Goal: Navigation & Orientation: Go to known website

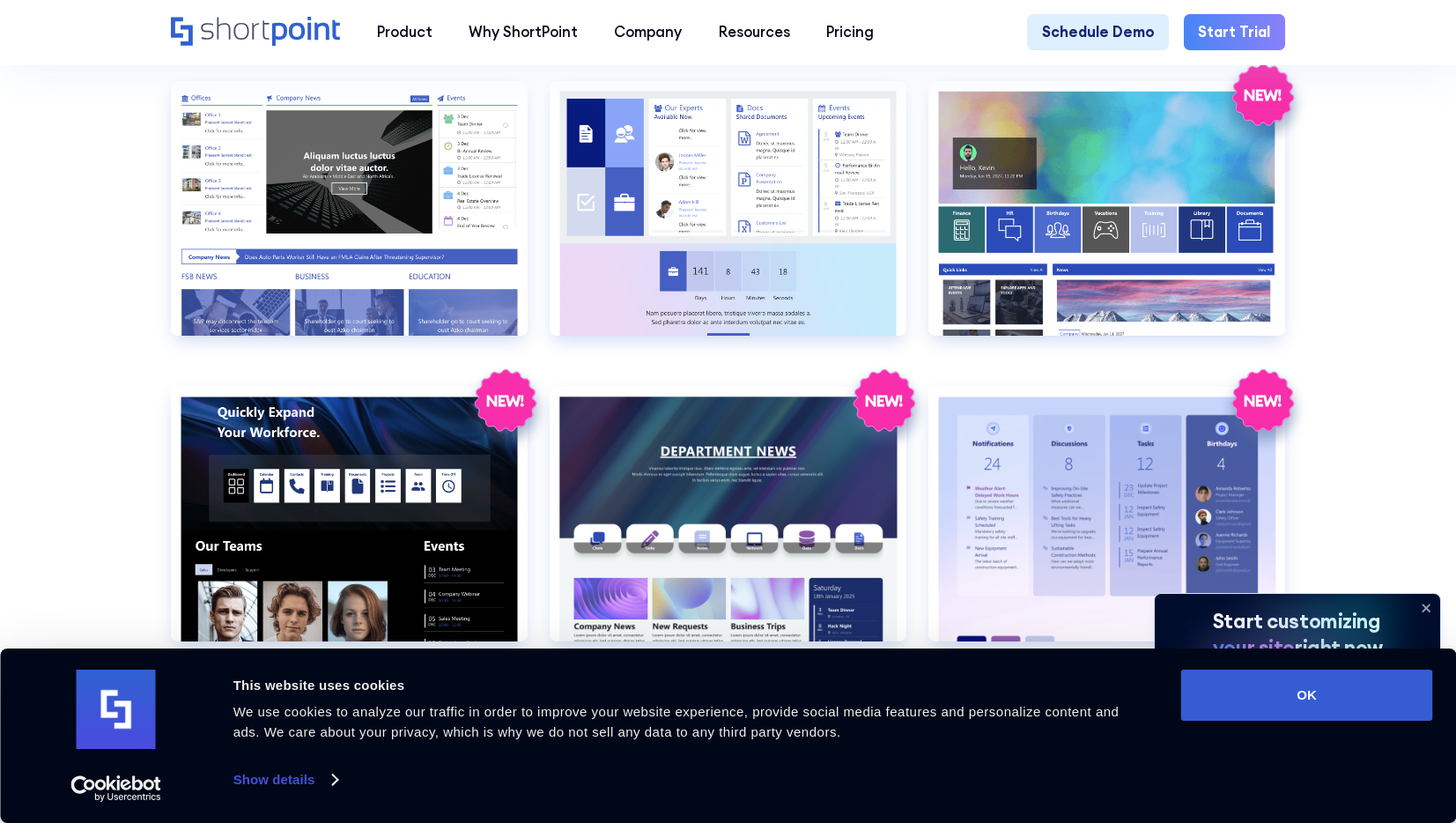
scroll to position [2289, 0]
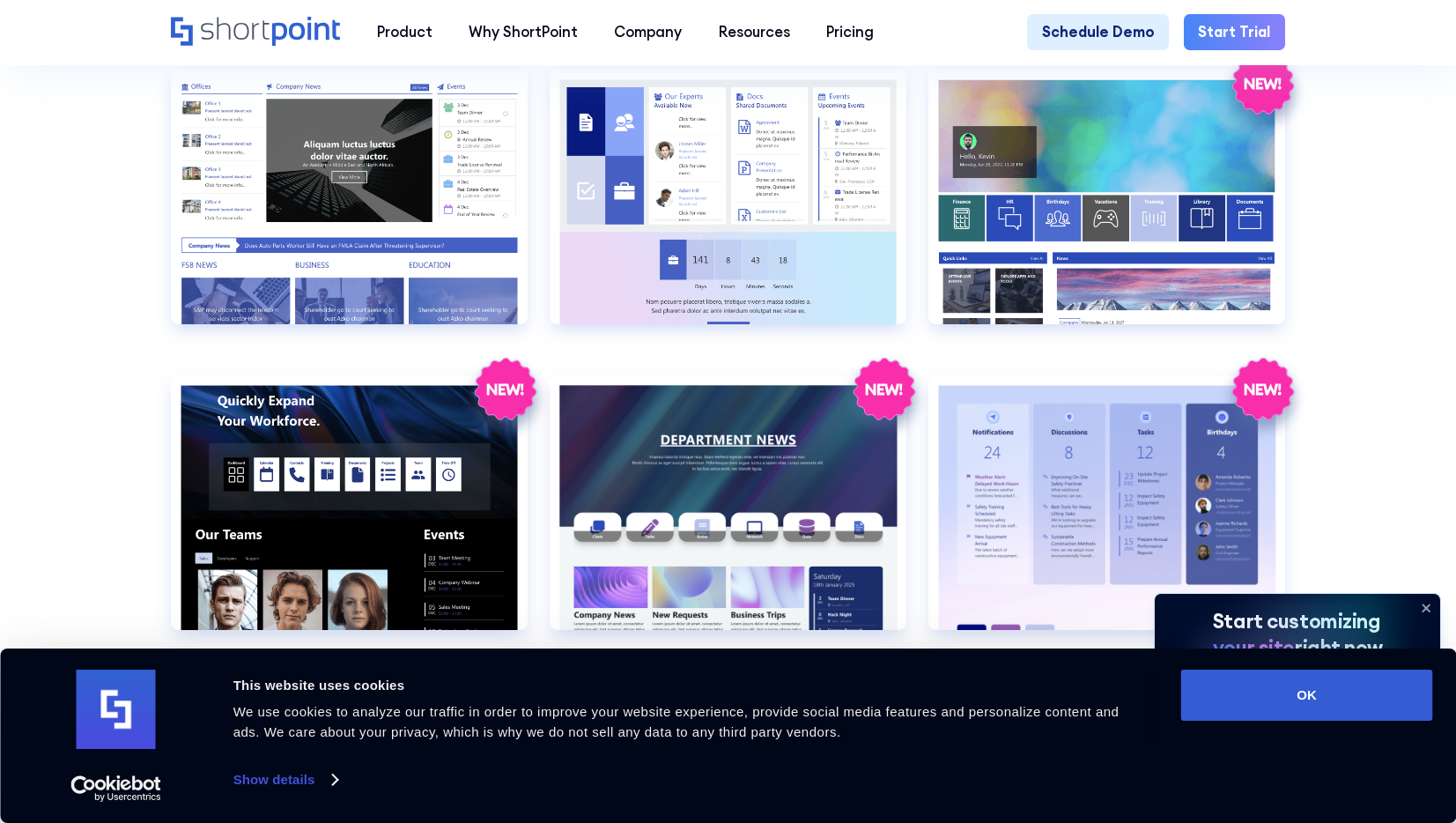
click at [306, 35] on icon "Home" at bounding box center [306, 31] width 68 height 29
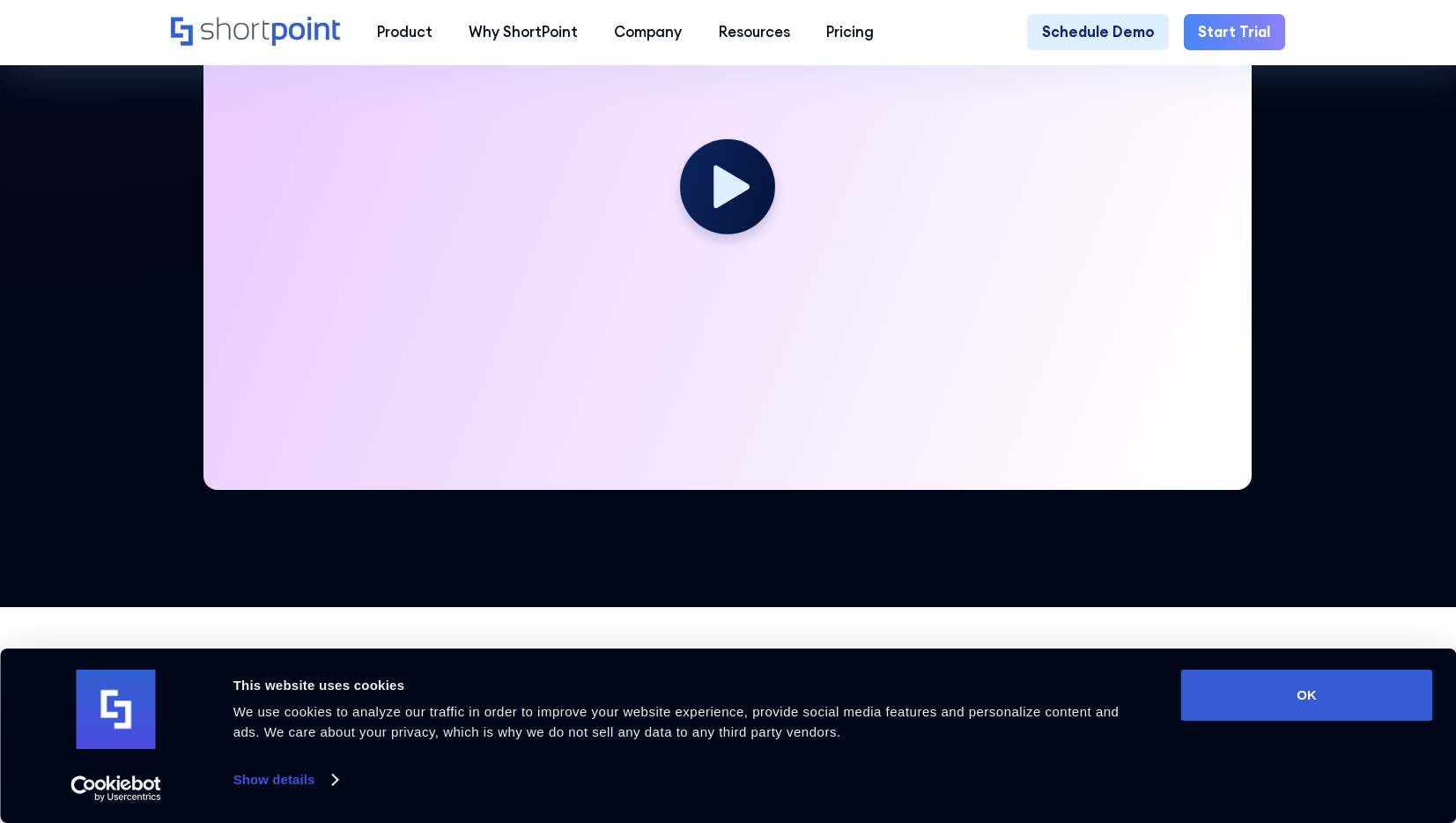
scroll to position [643, 0]
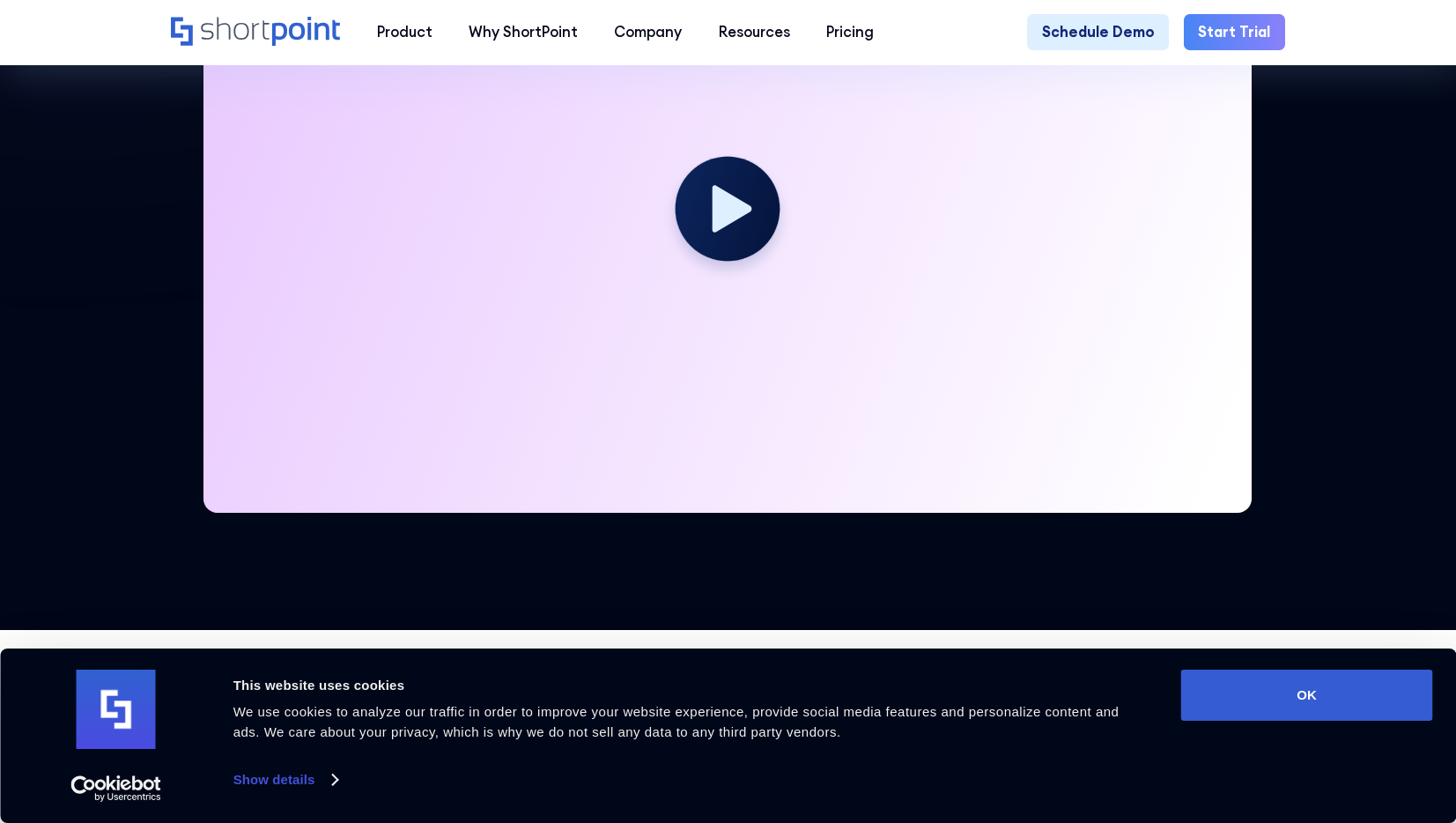
click at [721, 197] on icon at bounding box center [733, 208] width 39 height 48
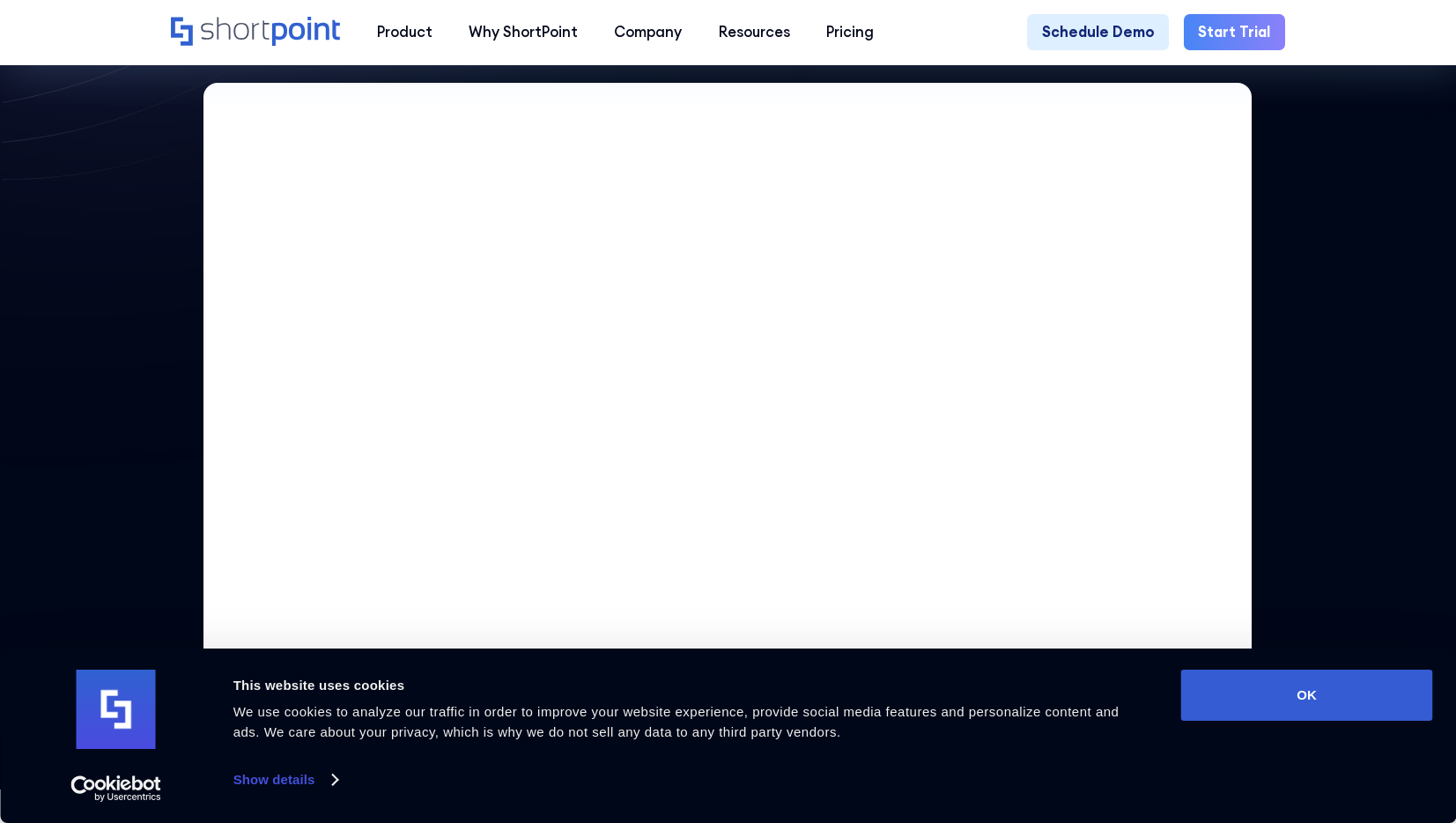
scroll to position [472, 0]
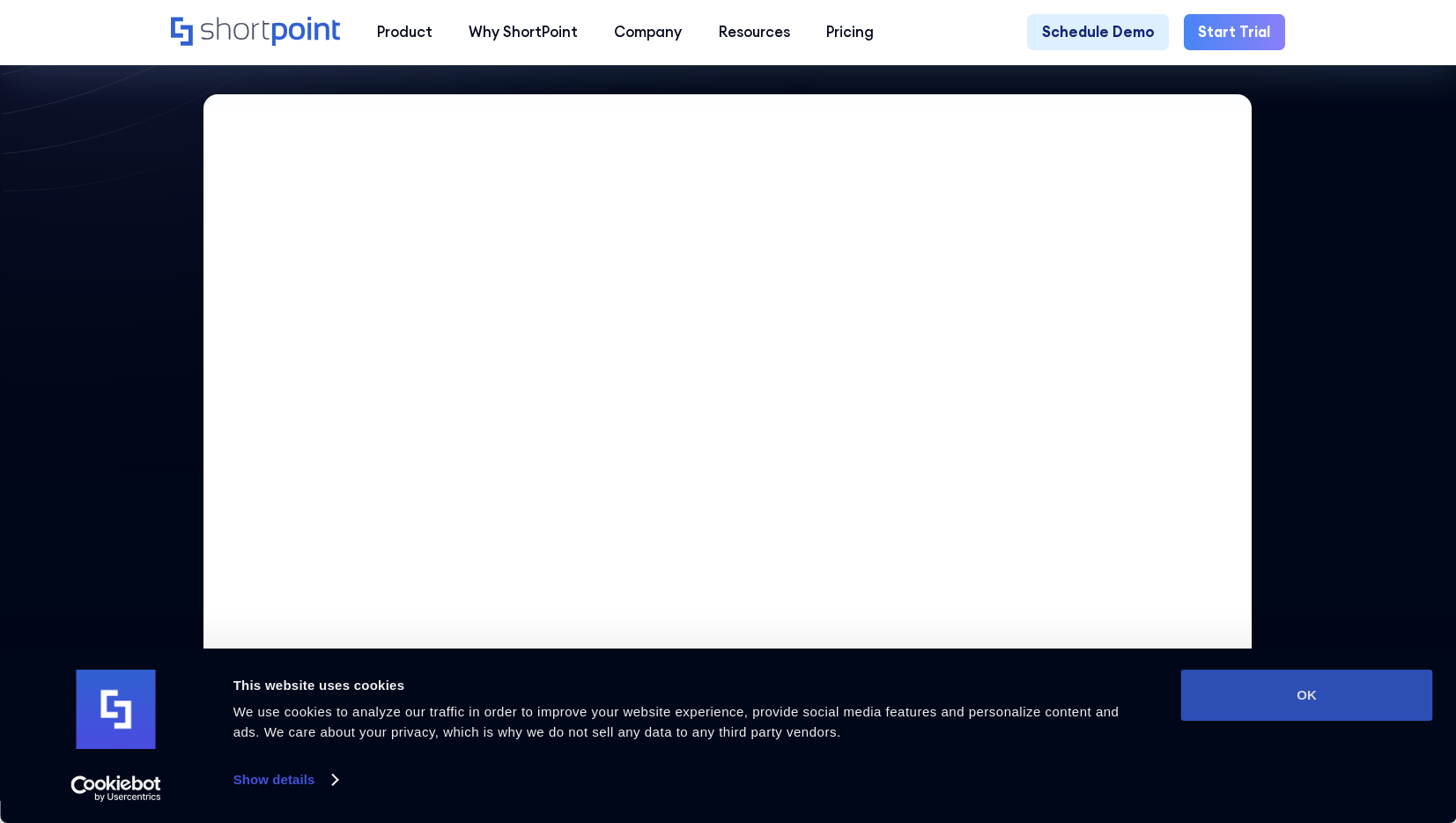
click at [1309, 703] on button "OK" at bounding box center [1308, 694] width 252 height 51
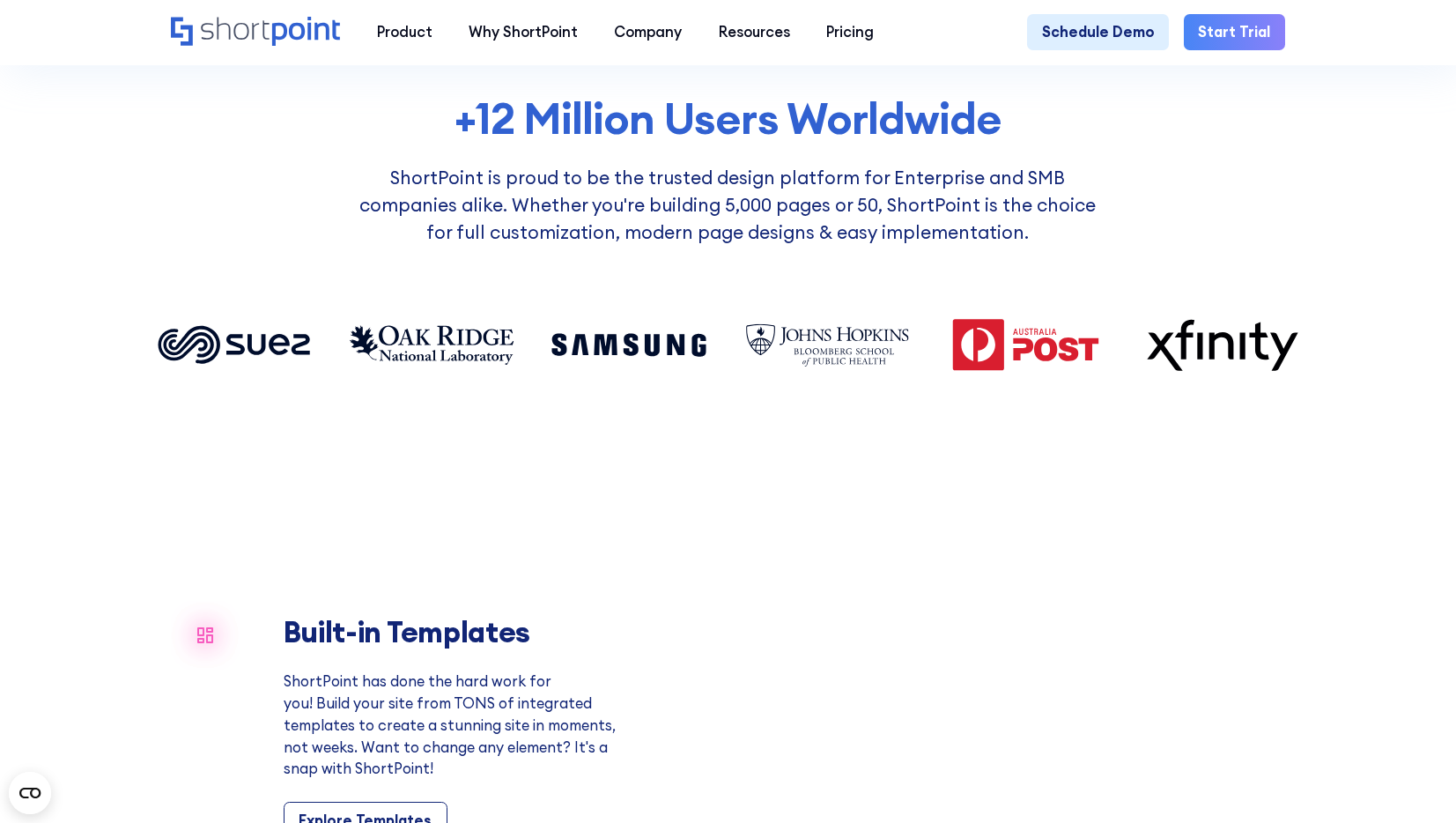
scroll to position [1341, 0]
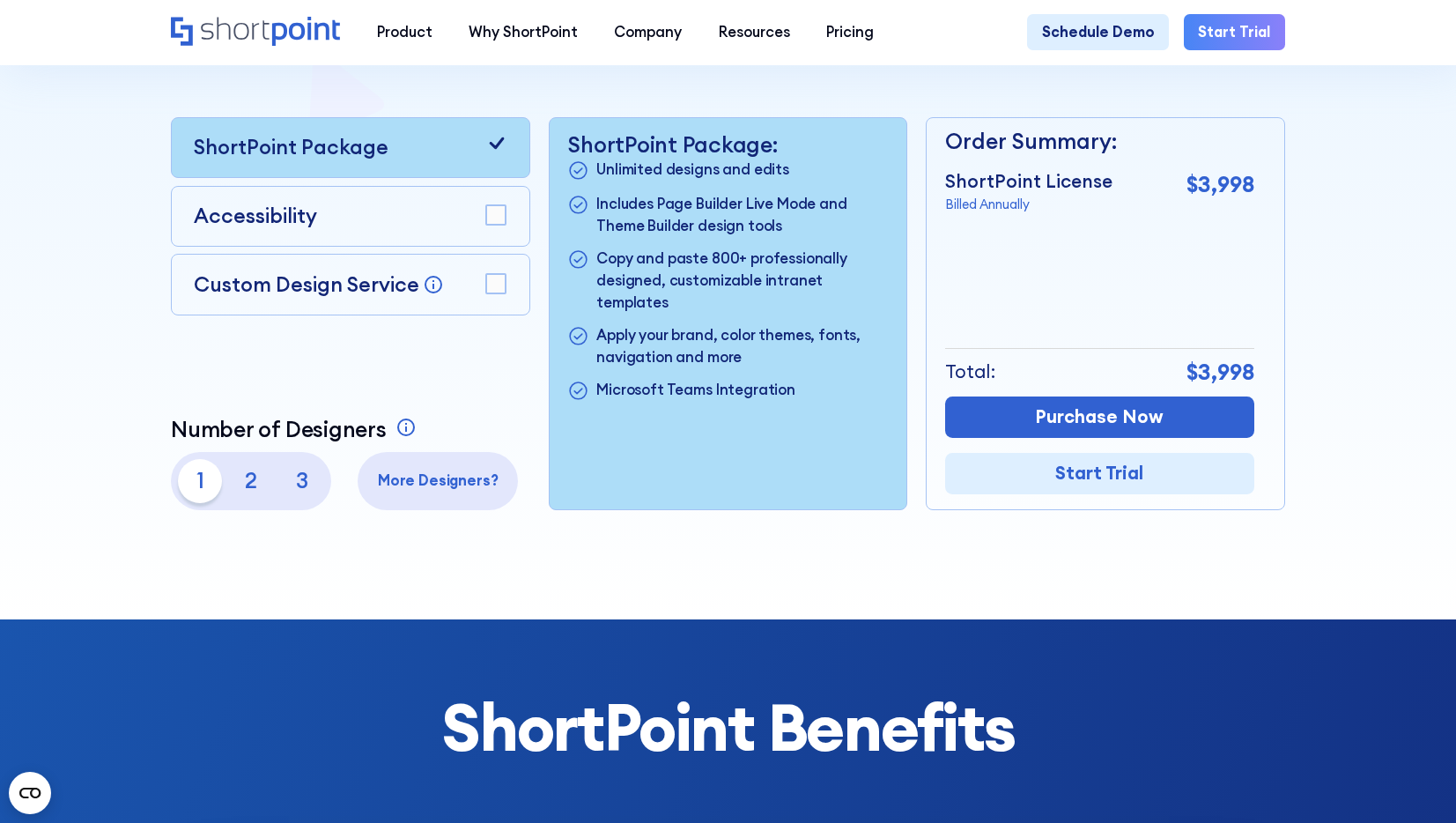
scroll to position [455, 0]
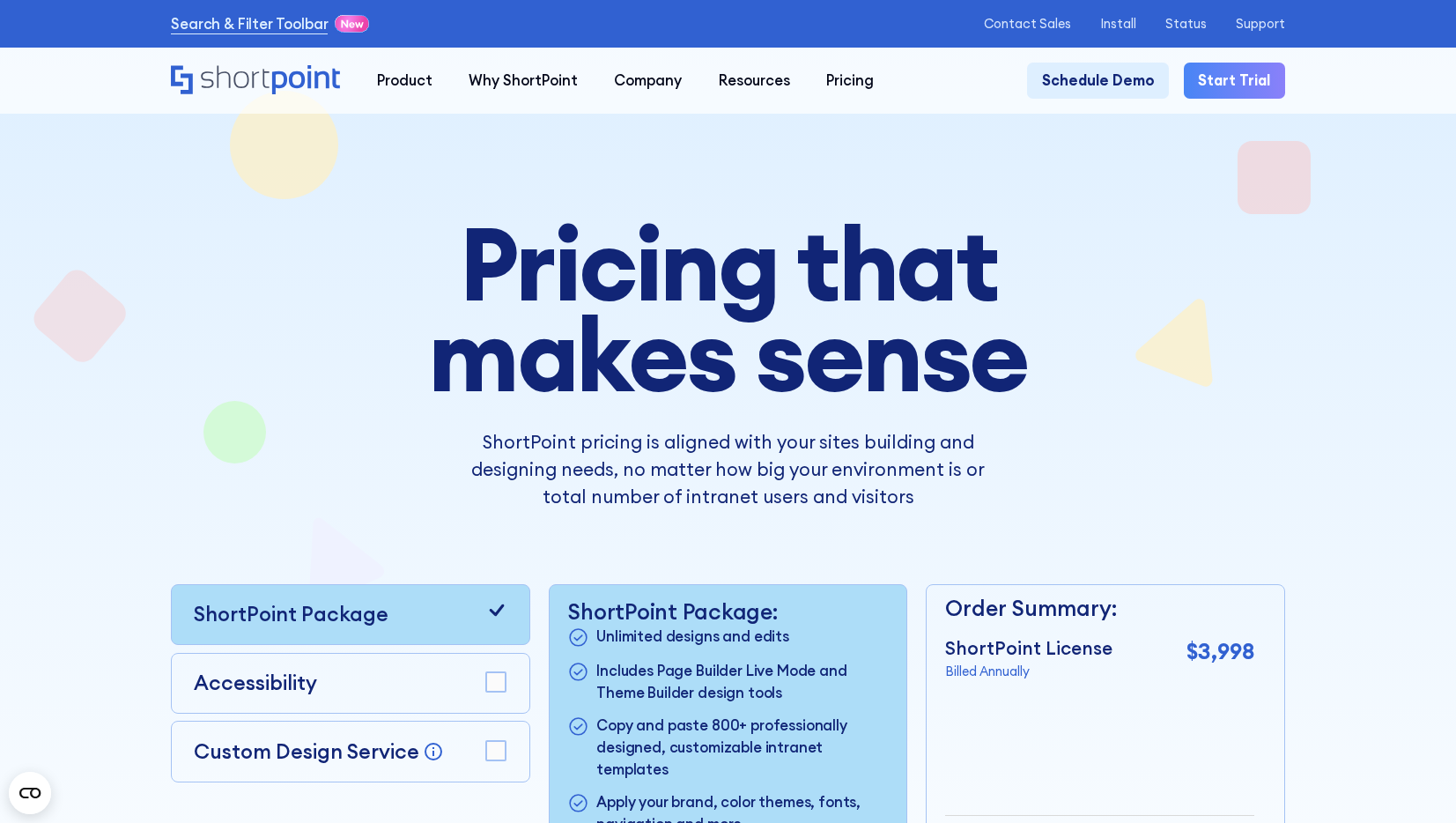
click at [243, 80] on icon "Home" at bounding box center [255, 79] width 169 height 29
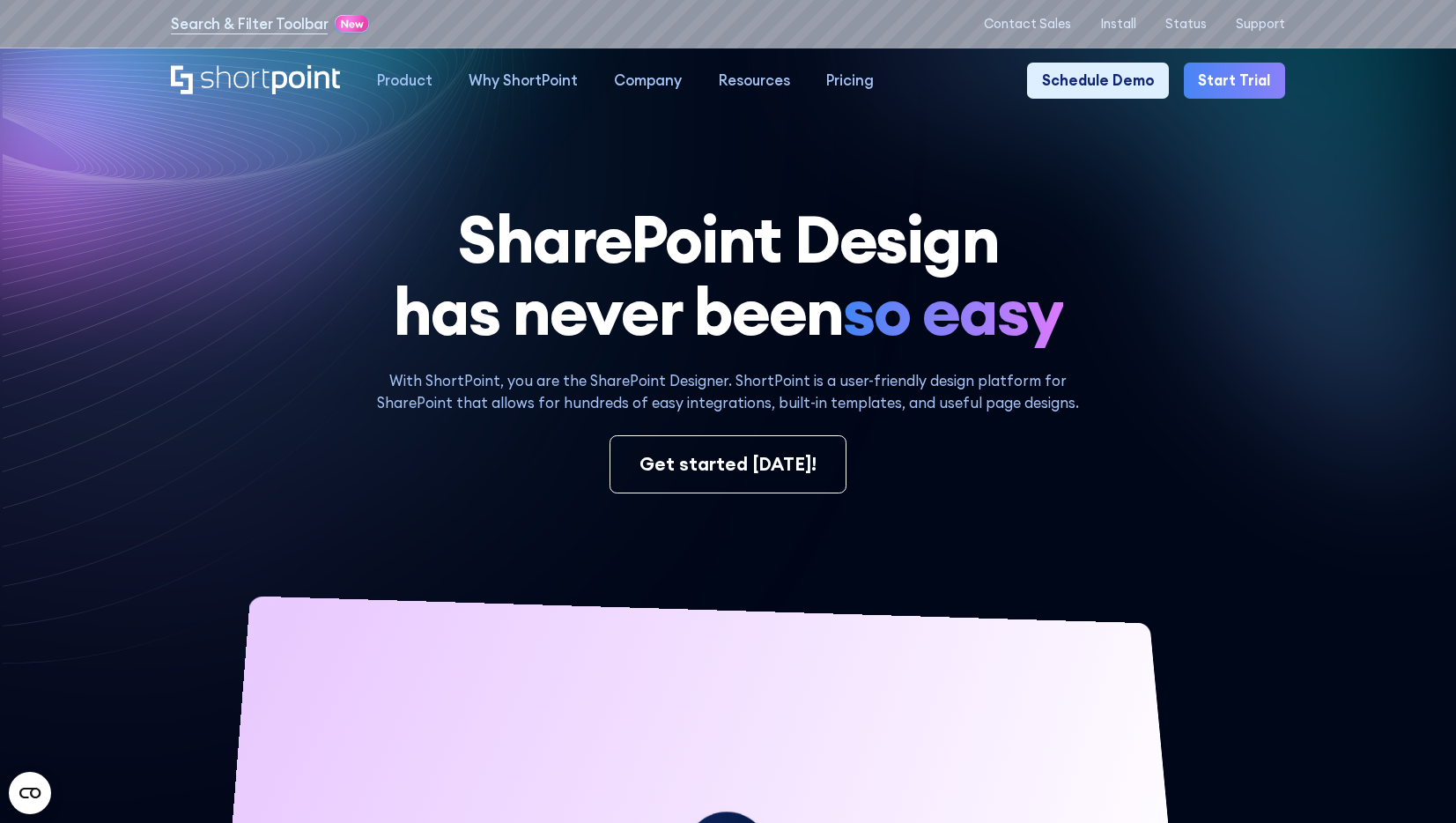
click at [983, 150] on icon at bounding box center [1073, 319] width 765 height 592
